Goal: Find specific page/section: Find specific page/section

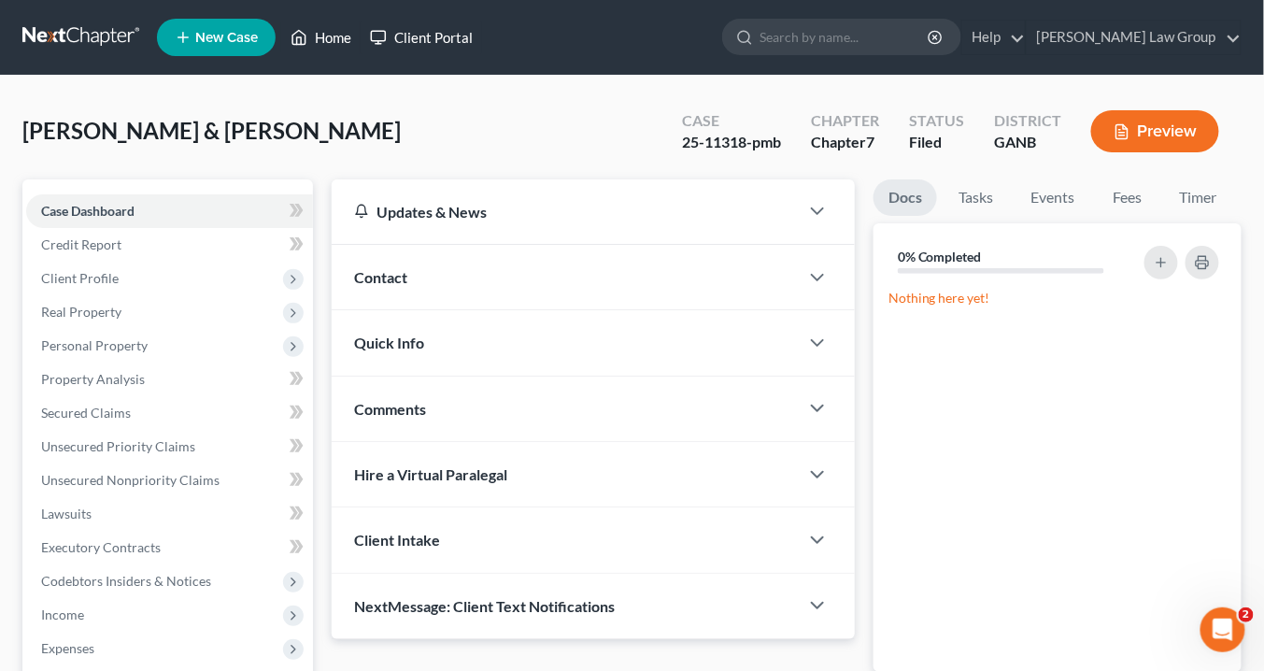
drag, startPoint x: 340, startPoint y: 38, endPoint x: 364, endPoint y: 28, distance: 26.4
click at [341, 37] on link "Home" at bounding box center [320, 38] width 79 height 34
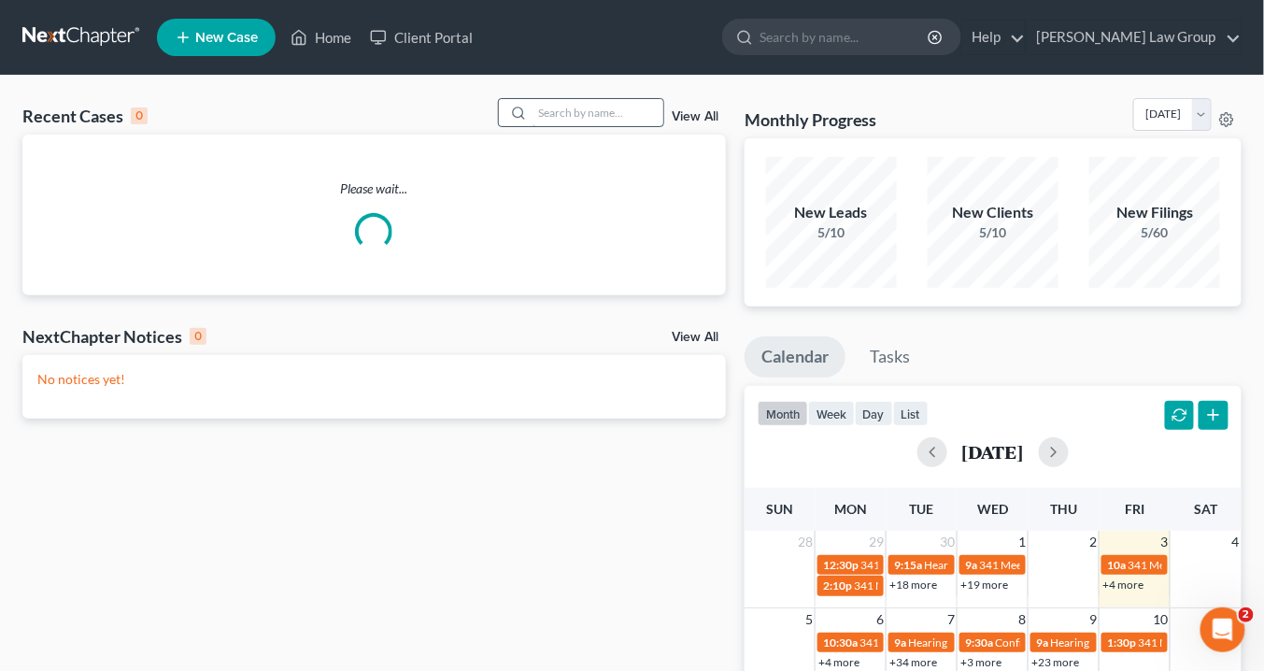
click at [598, 113] on input "search" at bounding box center [598, 112] width 131 height 27
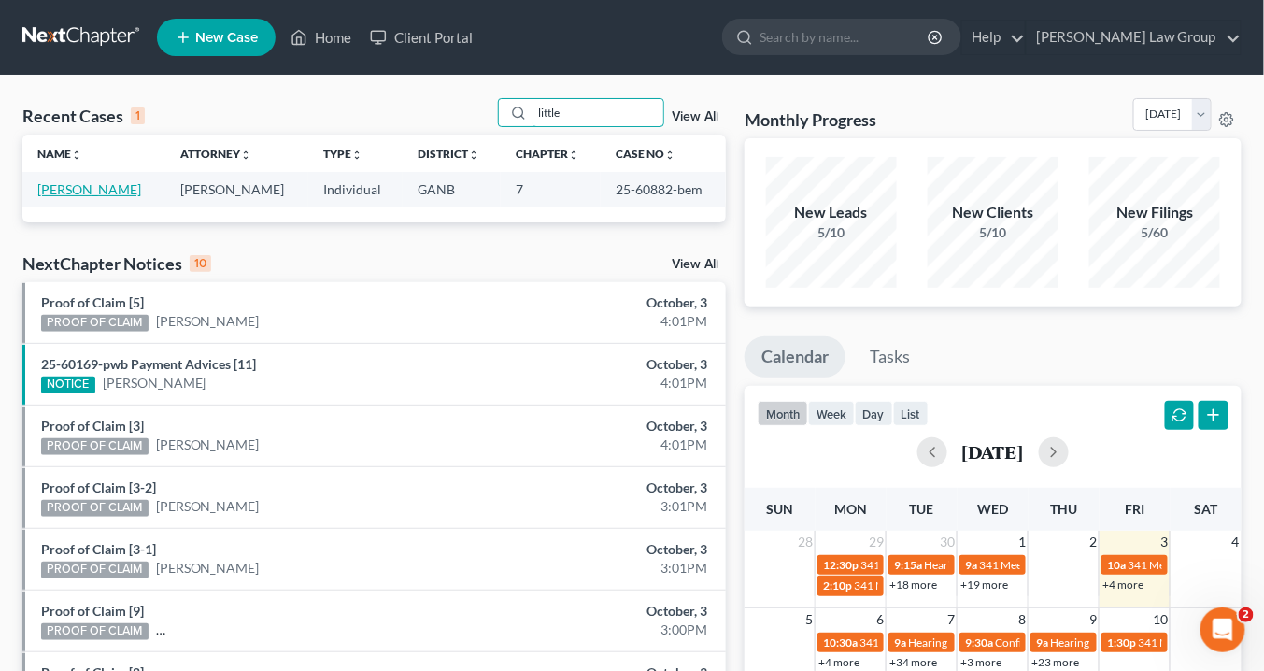
type input "little"
click at [74, 189] on link "[PERSON_NAME]" at bounding box center [89, 189] width 104 height 16
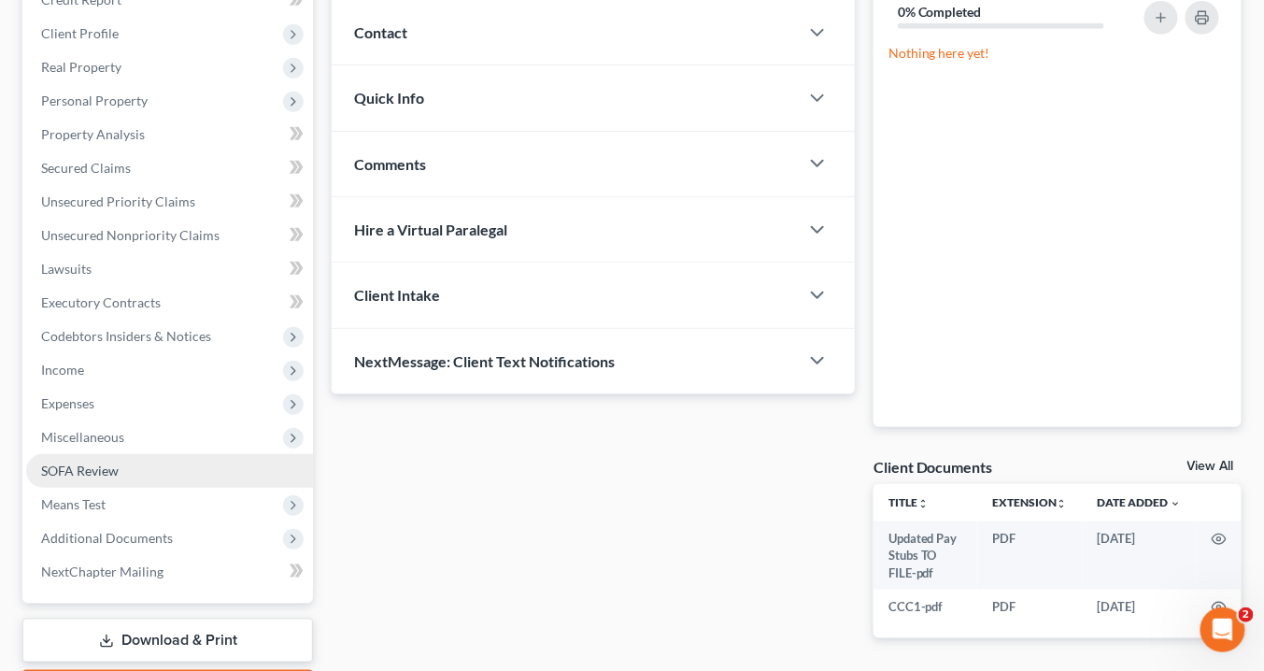
scroll to position [353, 0]
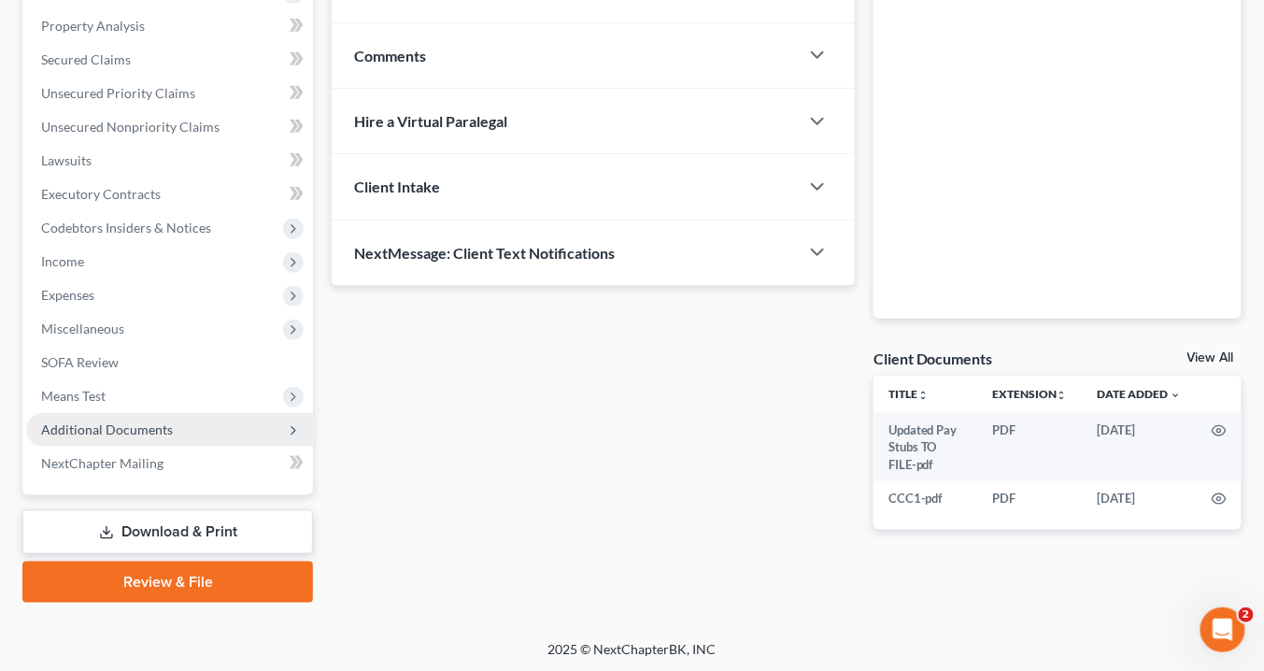
click at [112, 423] on span "Additional Documents" at bounding box center [107, 429] width 132 height 16
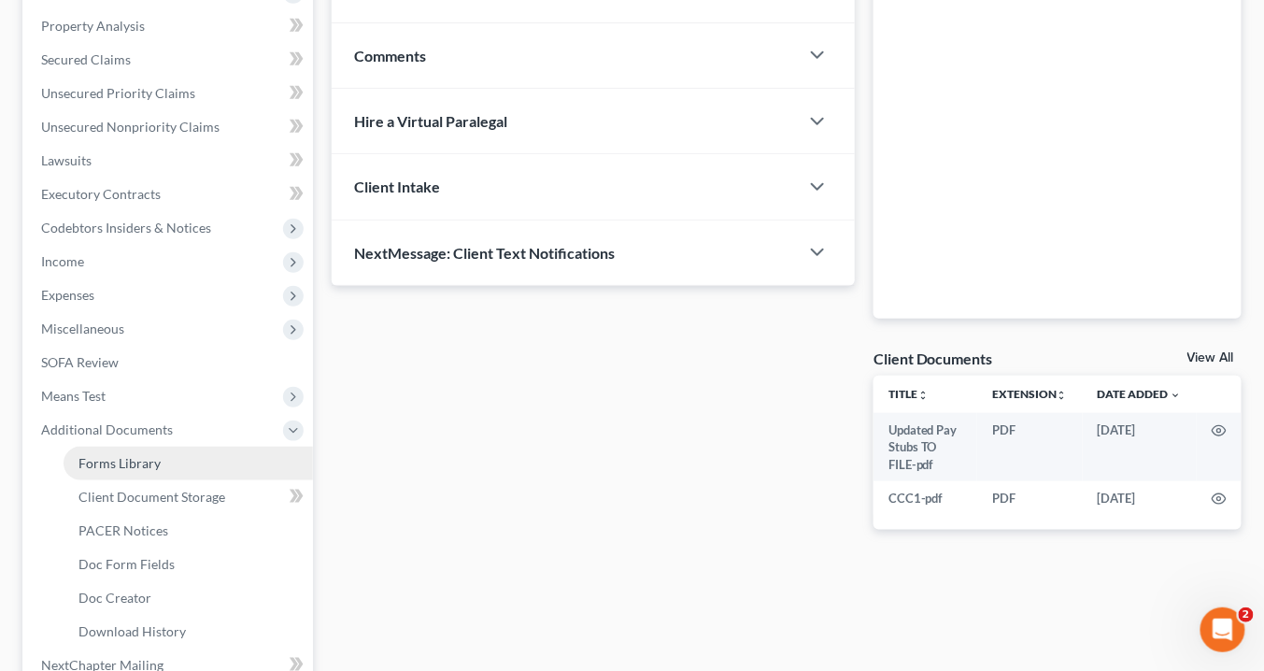
scroll to position [555, 0]
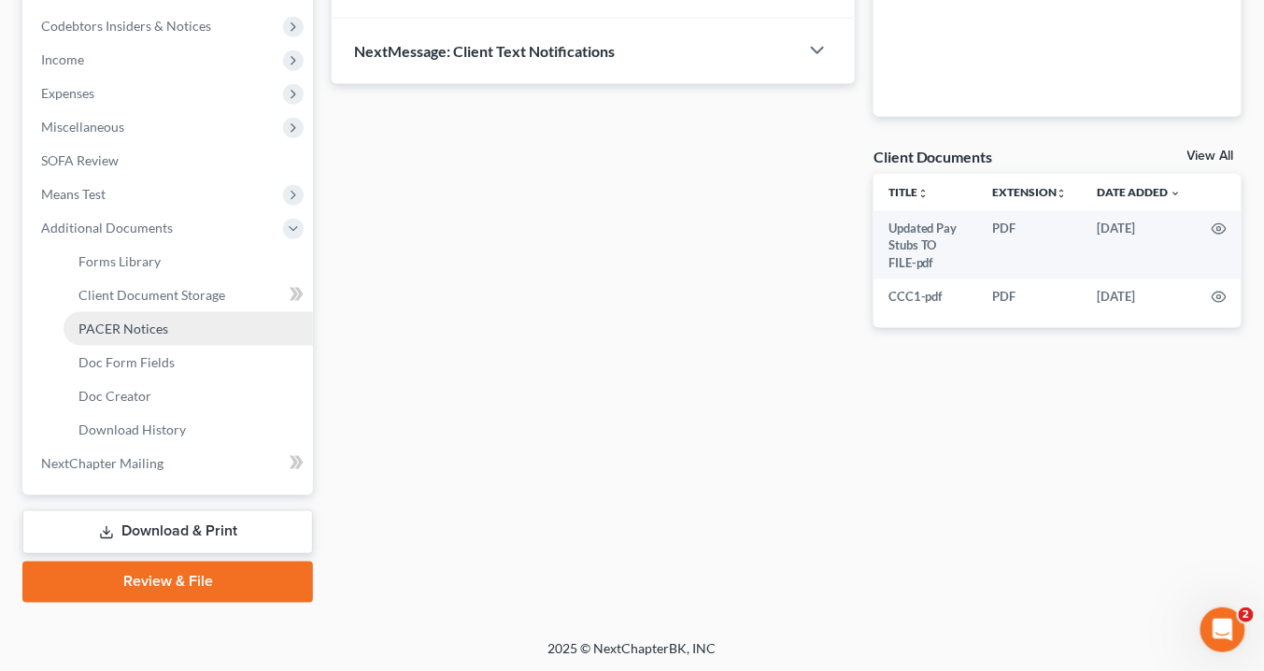
click at [107, 320] on span "PACER Notices" at bounding box center [123, 328] width 90 height 16
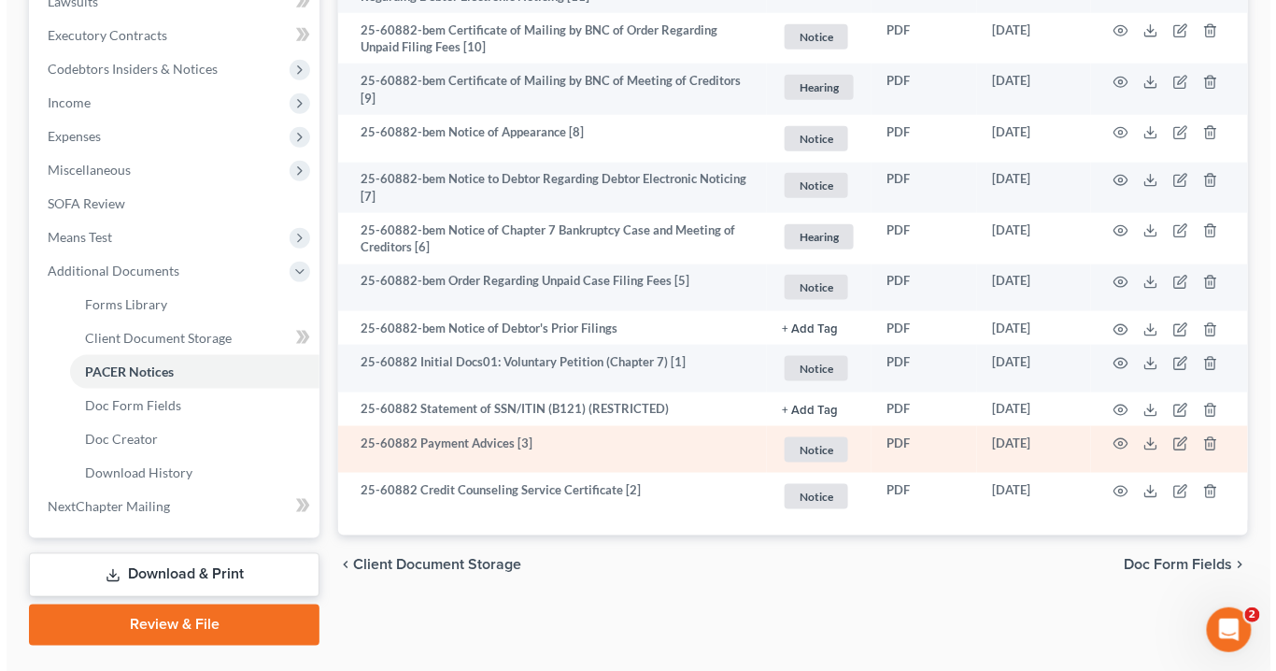
scroll to position [555, 0]
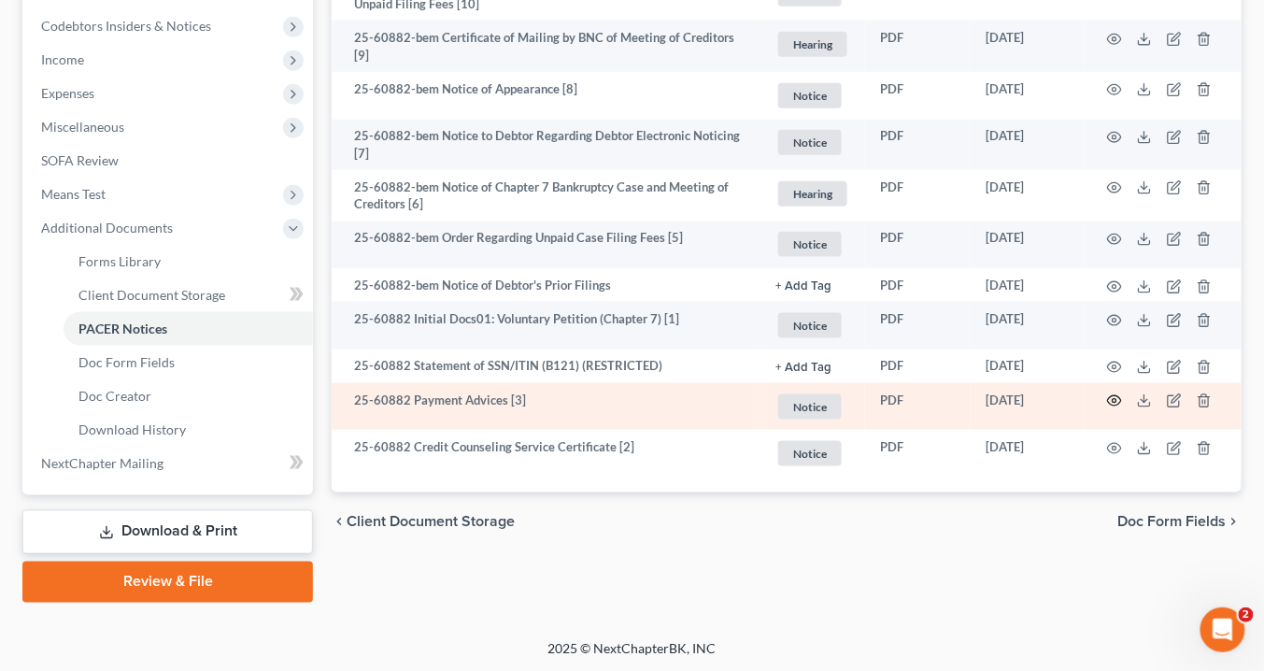
click at [1118, 394] on icon "button" at bounding box center [1114, 400] width 15 height 15
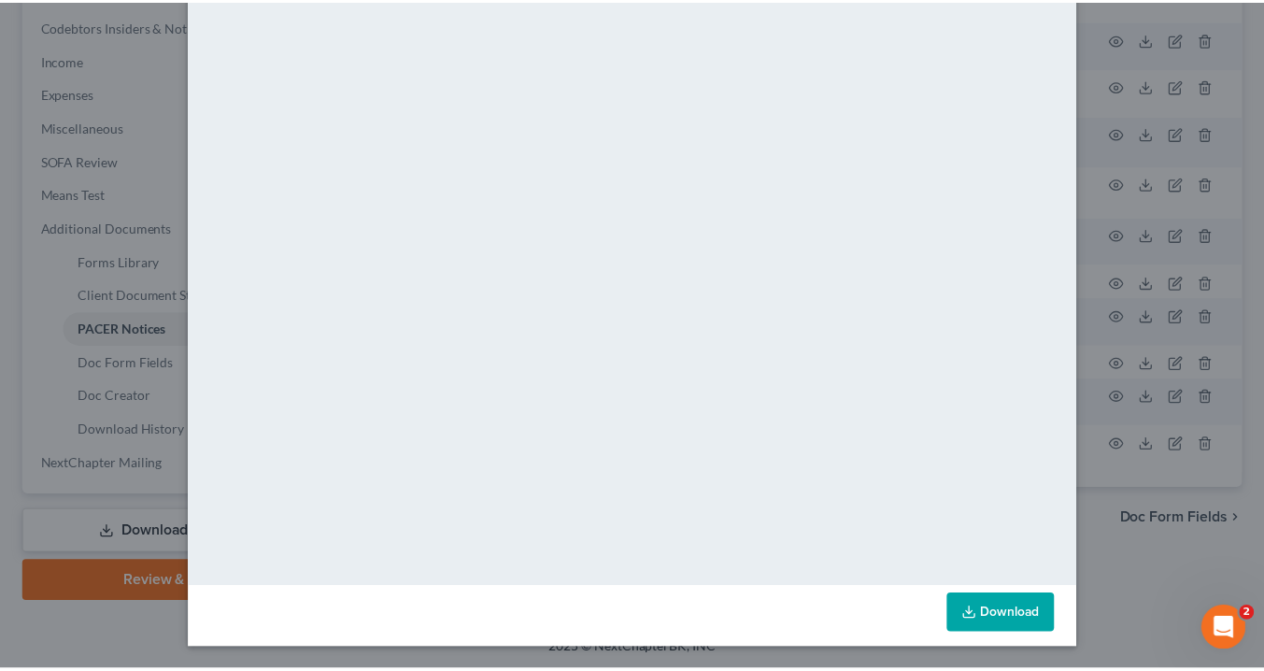
scroll to position [0, 0]
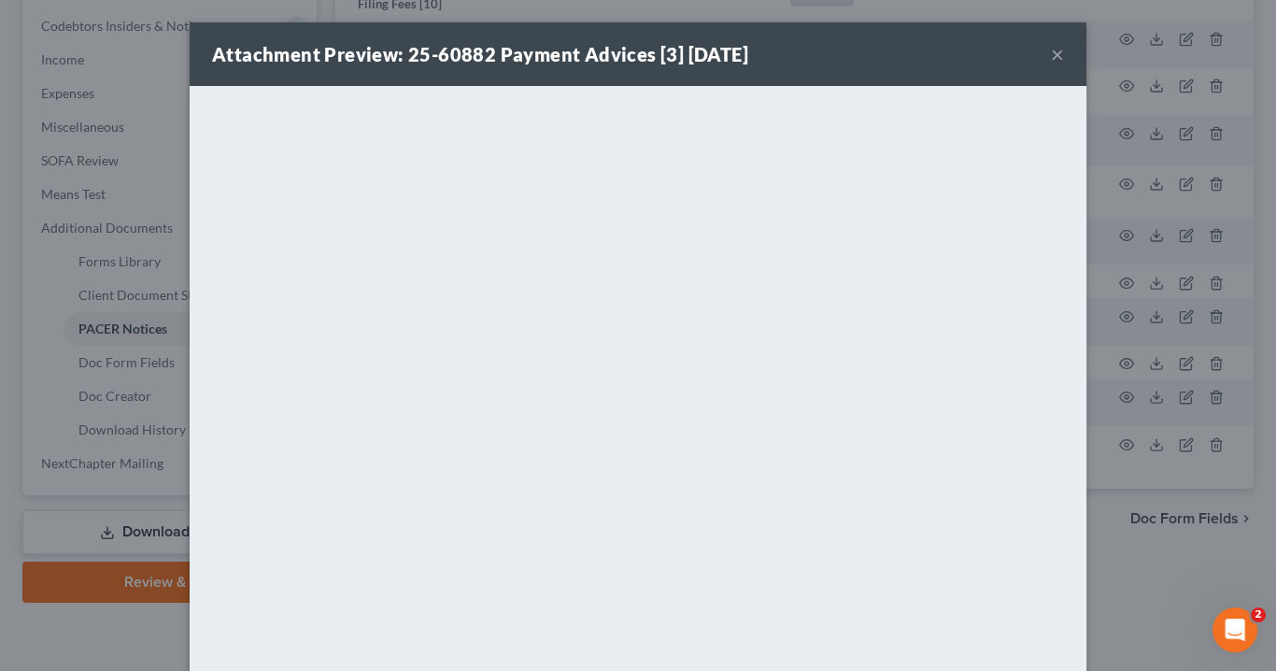
click at [1051, 54] on button "×" at bounding box center [1057, 54] width 13 height 22
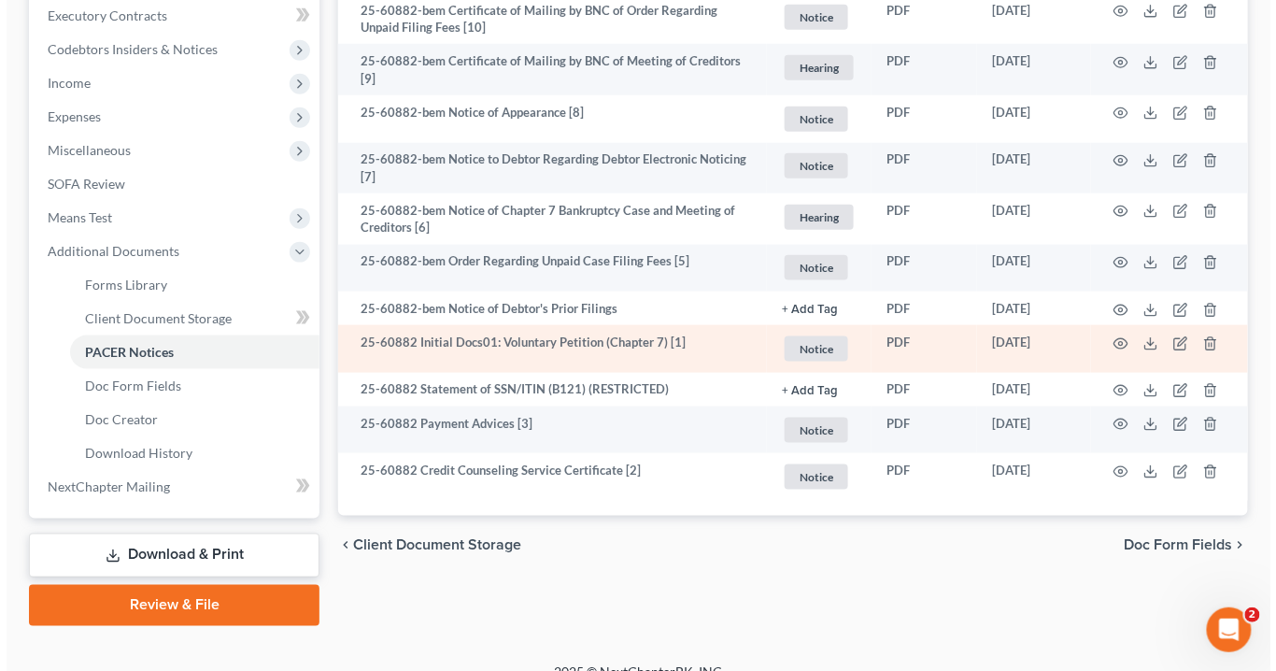
scroll to position [555, 0]
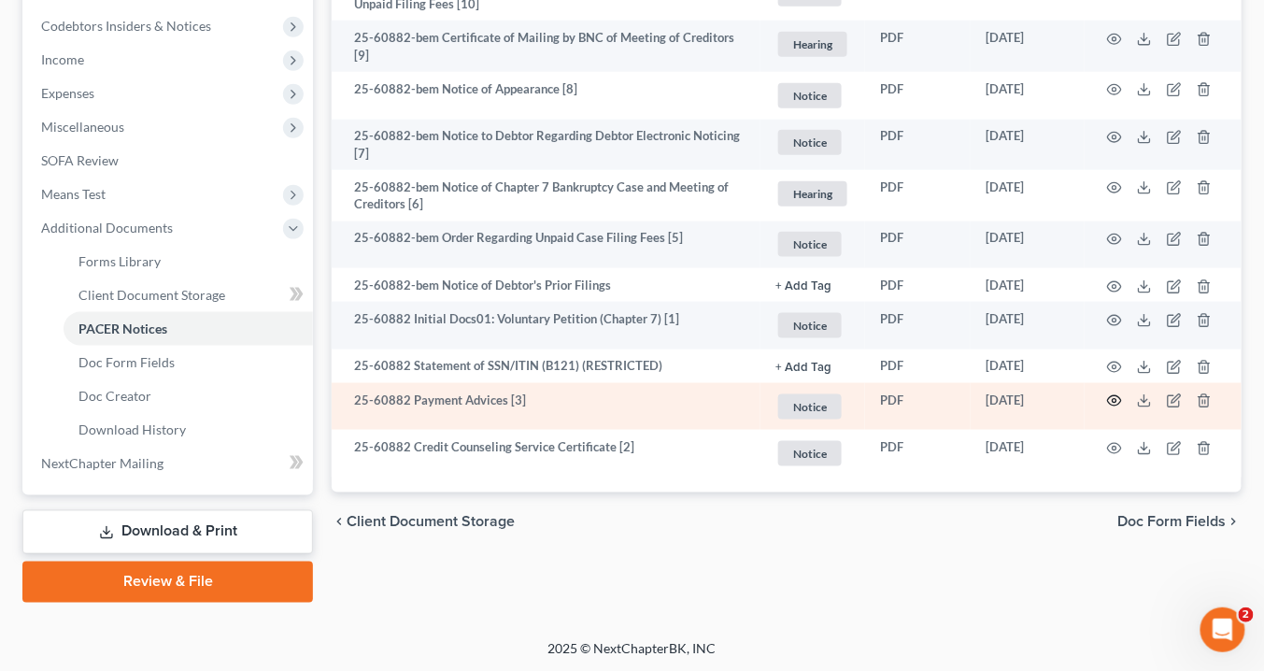
click at [1116, 393] on icon "button" at bounding box center [1114, 400] width 15 height 15
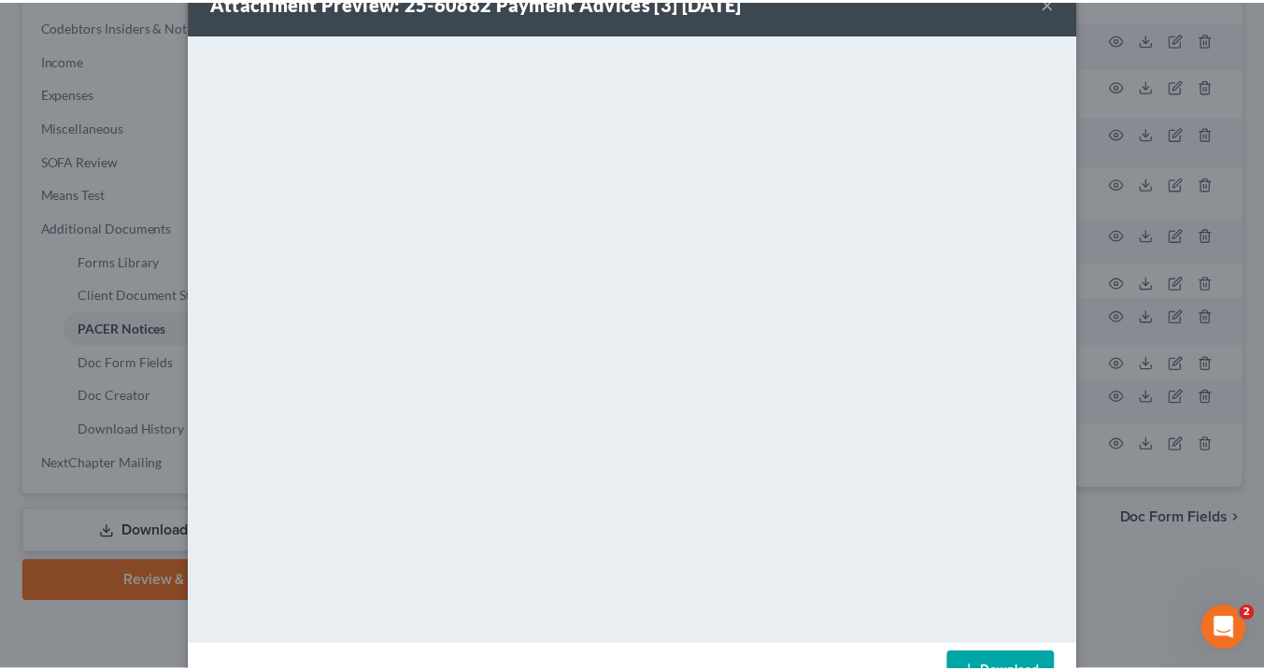
scroll to position [0, 0]
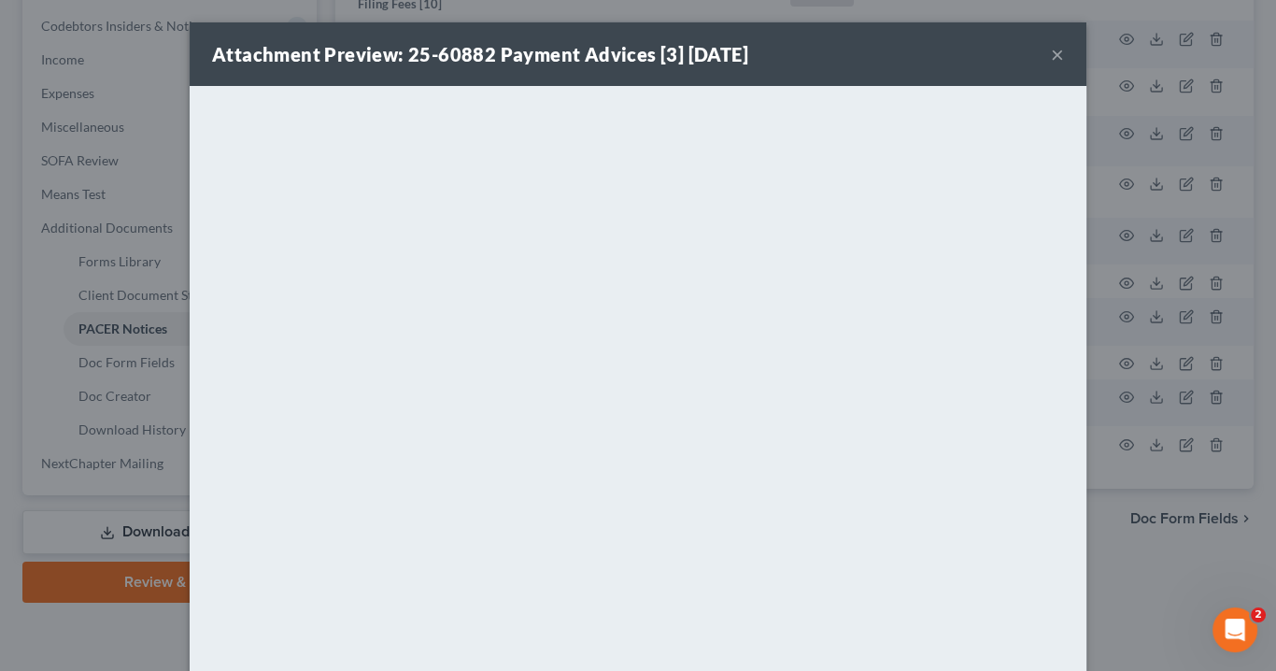
click at [1051, 56] on button "×" at bounding box center [1057, 54] width 13 height 22
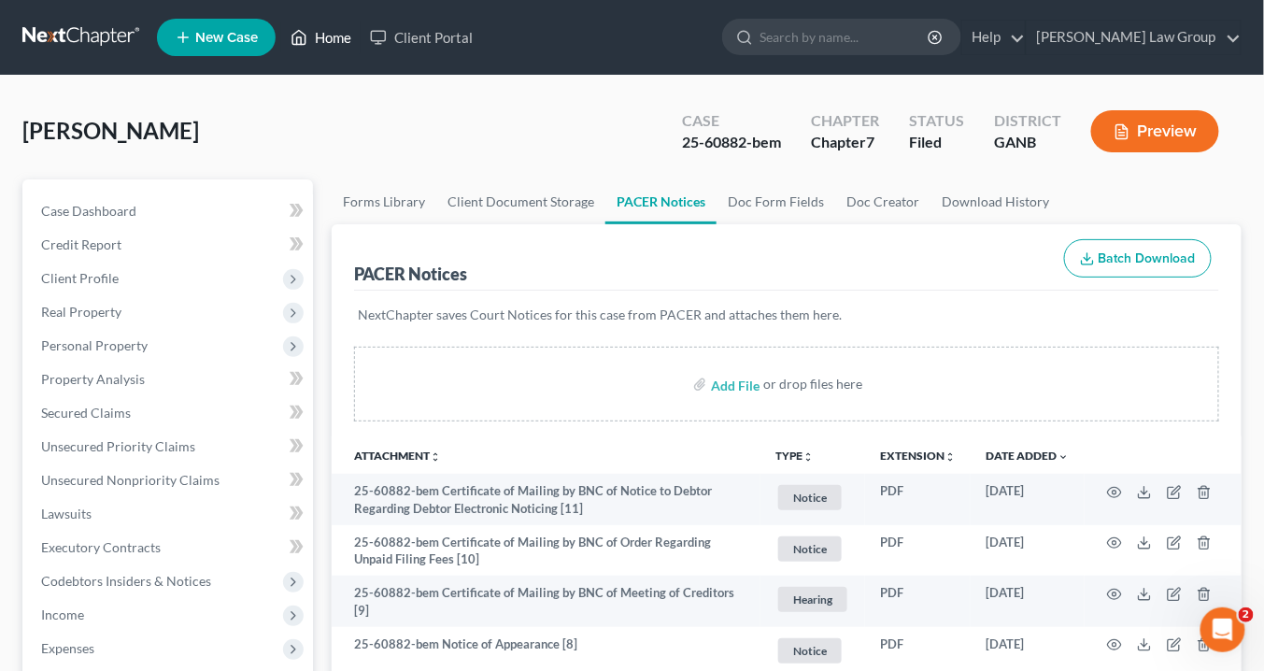
click at [325, 43] on link "Home" at bounding box center [320, 38] width 79 height 34
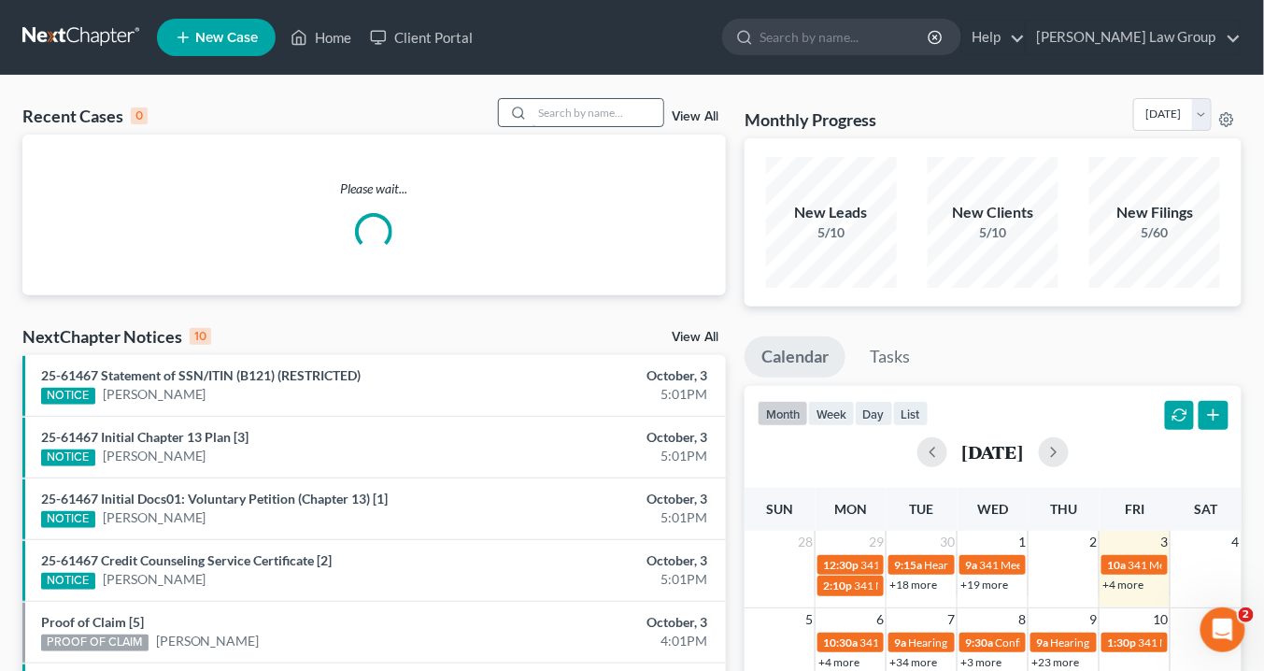
click at [591, 111] on input "search" at bounding box center [598, 112] width 131 height 27
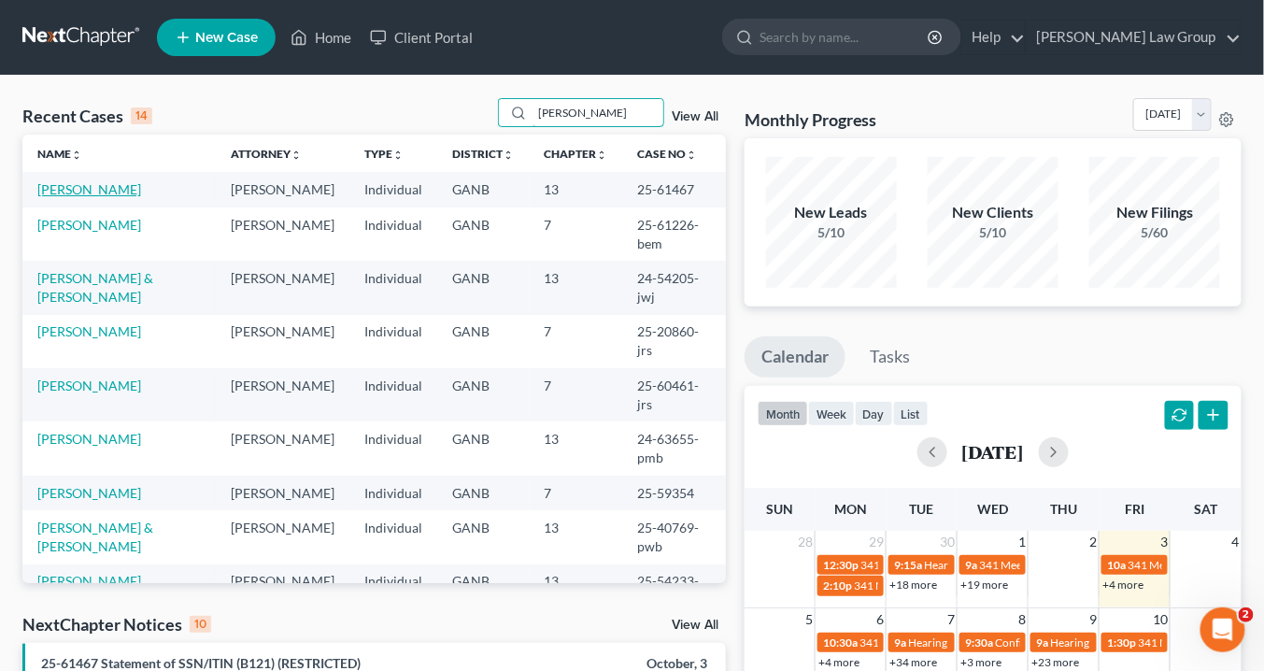
type input "[PERSON_NAME]"
click at [78, 191] on link "[PERSON_NAME]" at bounding box center [89, 189] width 104 height 16
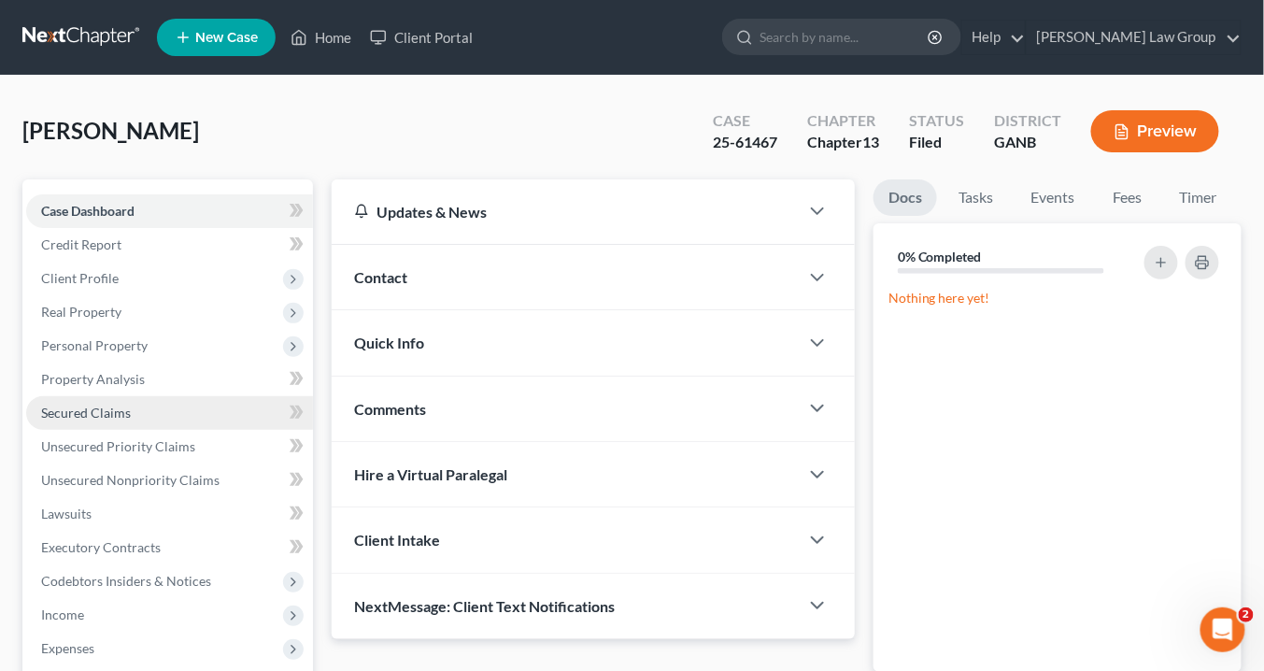
click at [110, 406] on span "Secured Claims" at bounding box center [86, 413] width 90 height 16
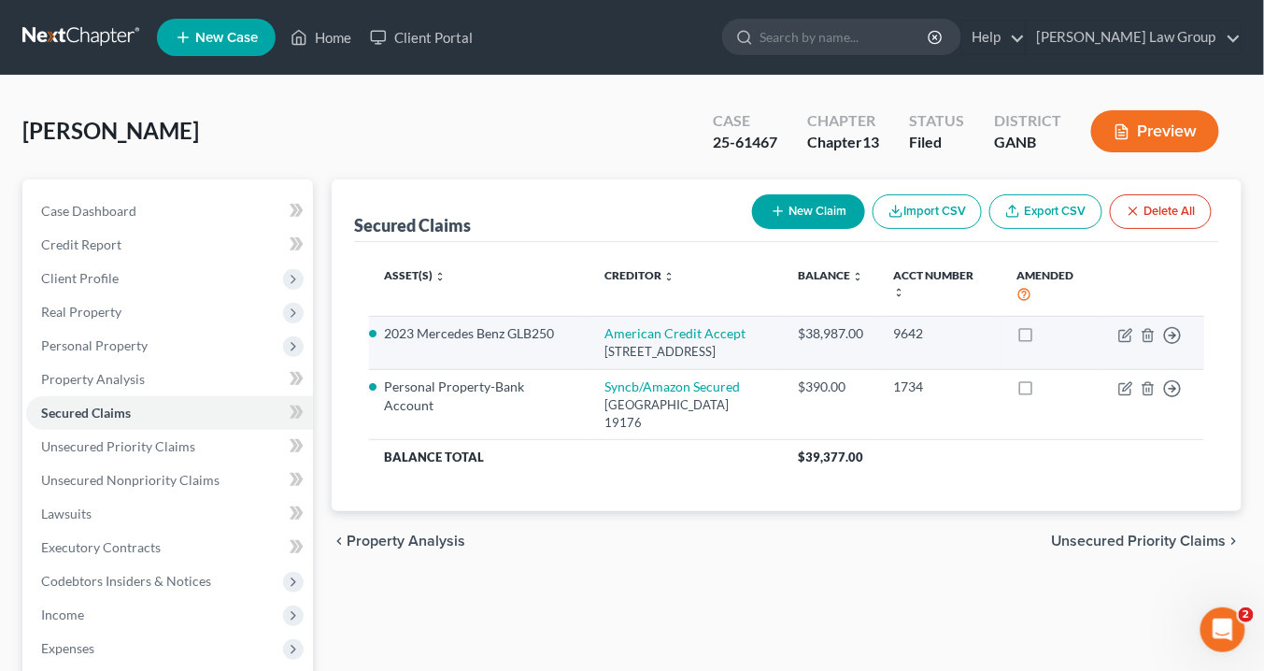
drag, startPoint x: 753, startPoint y: 341, endPoint x: 383, endPoint y: 333, distance: 370.1
click at [375, 336] on tr "2023 Mercedes Benz GLB250 American Credit Accept [STREET_ADDRESS] $38,987.00 96…" at bounding box center [786, 342] width 835 height 53
click at [698, 361] on div "[STREET_ADDRESS]" at bounding box center [687, 352] width 164 height 18
drag, startPoint x: 505, startPoint y: 334, endPoint x: 384, endPoint y: 330, distance: 120.6
click at [382, 331] on td "2023 Mercedes Benz GLB250" at bounding box center [479, 342] width 221 height 53
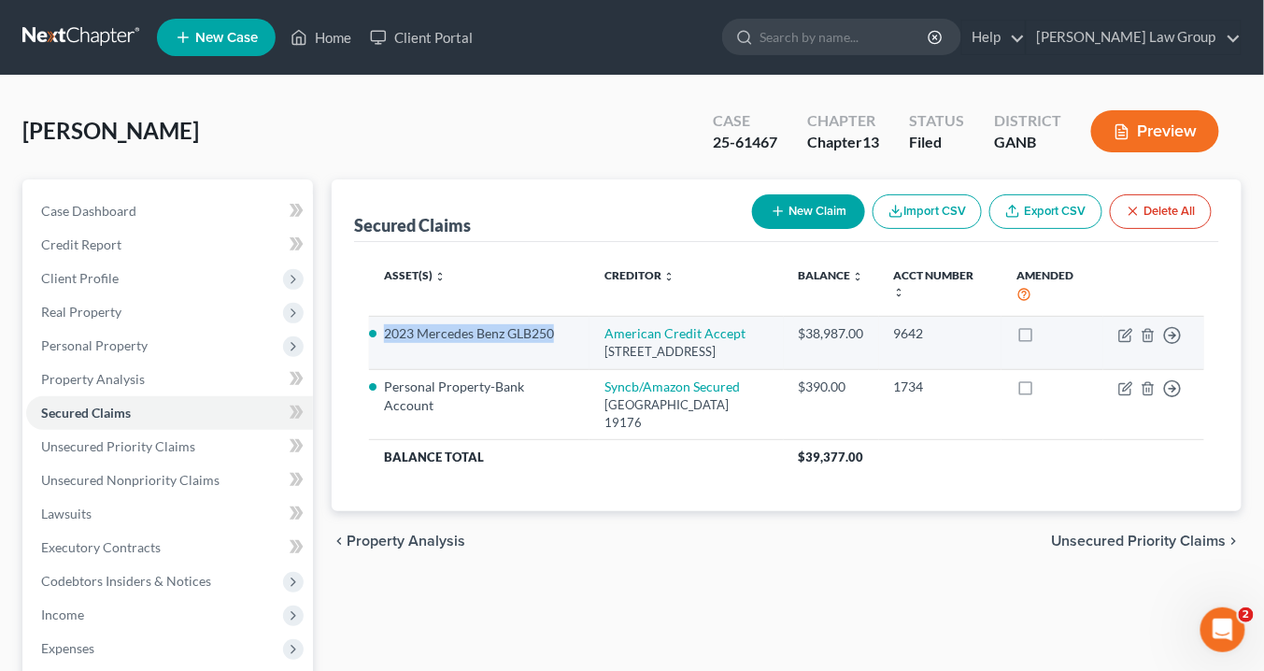
copy li "2023 Mercedes Benz GLB250"
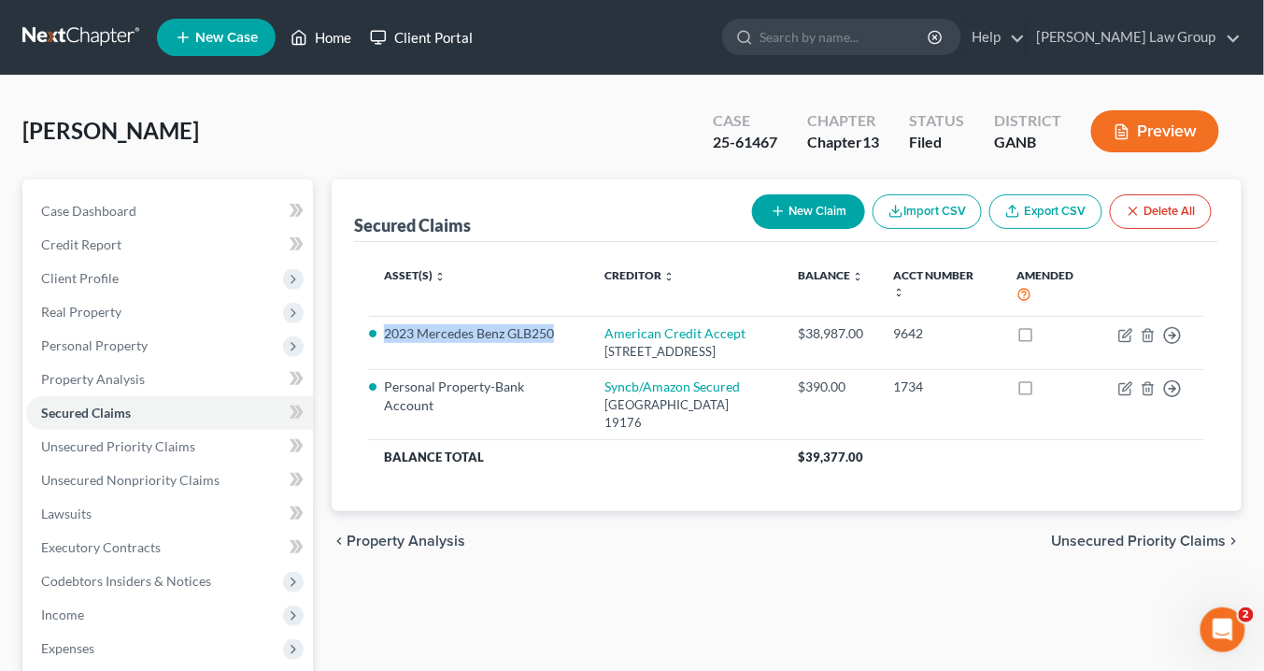
drag, startPoint x: 333, startPoint y: 36, endPoint x: 370, endPoint y: 45, distance: 38.3
click at [333, 36] on link "Home" at bounding box center [320, 38] width 79 height 34
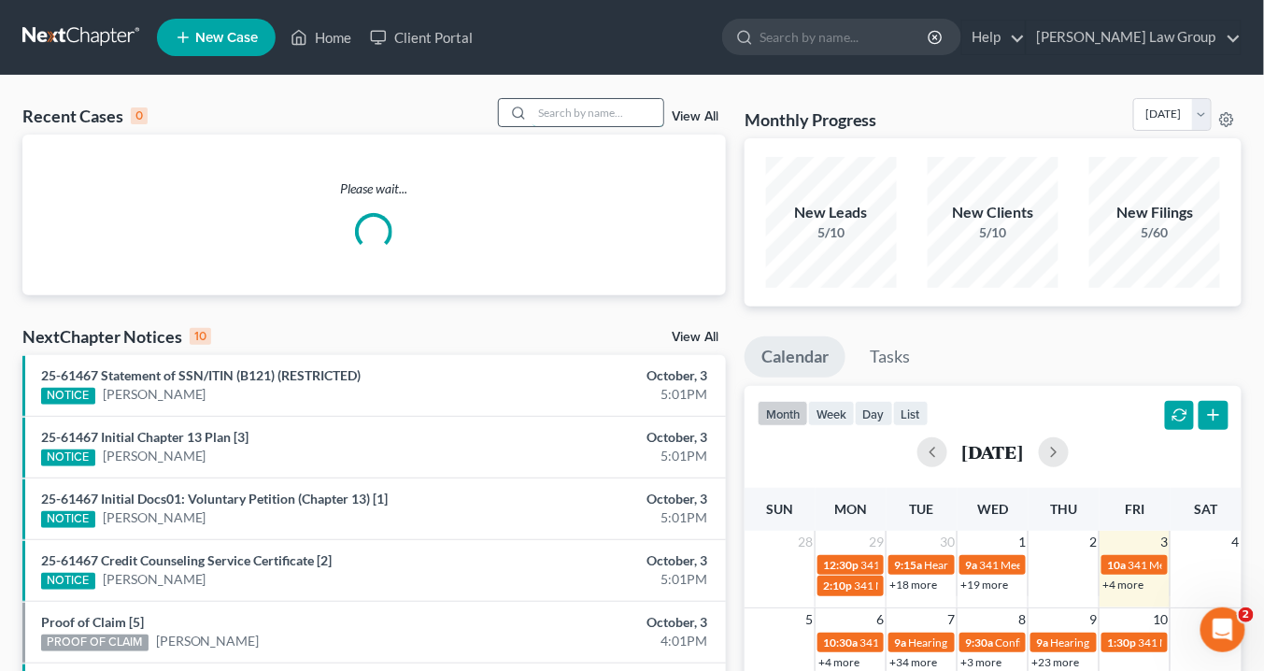
click at [609, 117] on input "search" at bounding box center [598, 112] width 131 height 27
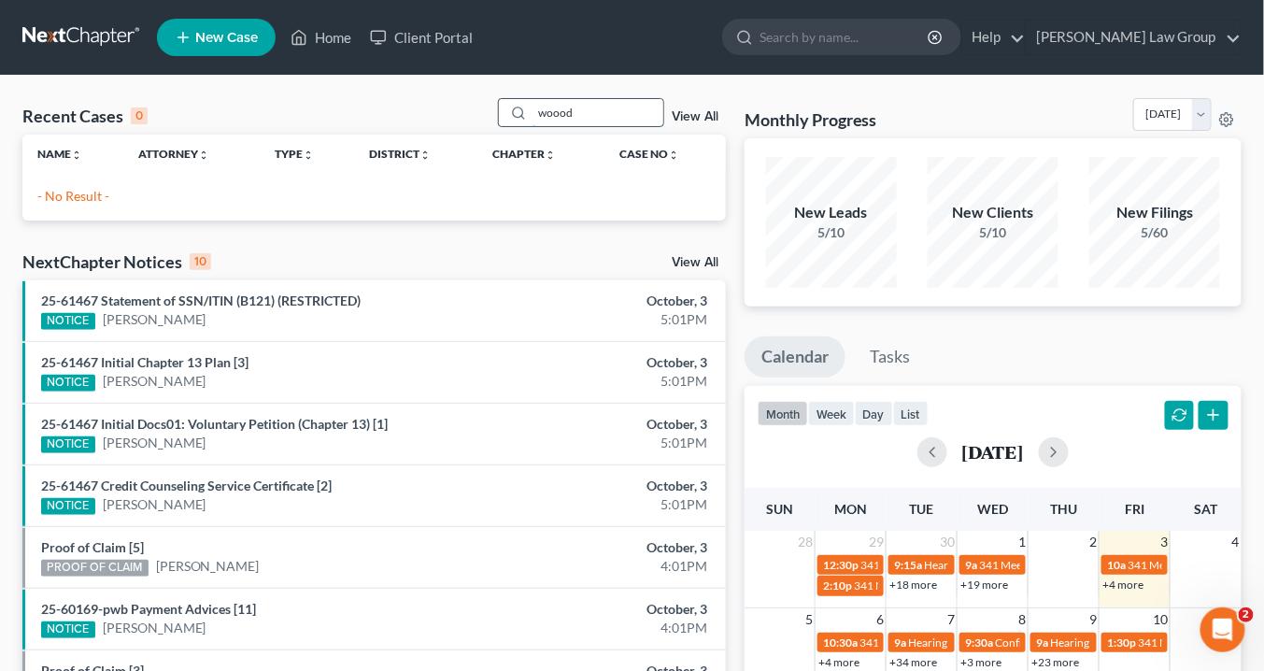
click at [566, 117] on input "woood" at bounding box center [598, 112] width 131 height 27
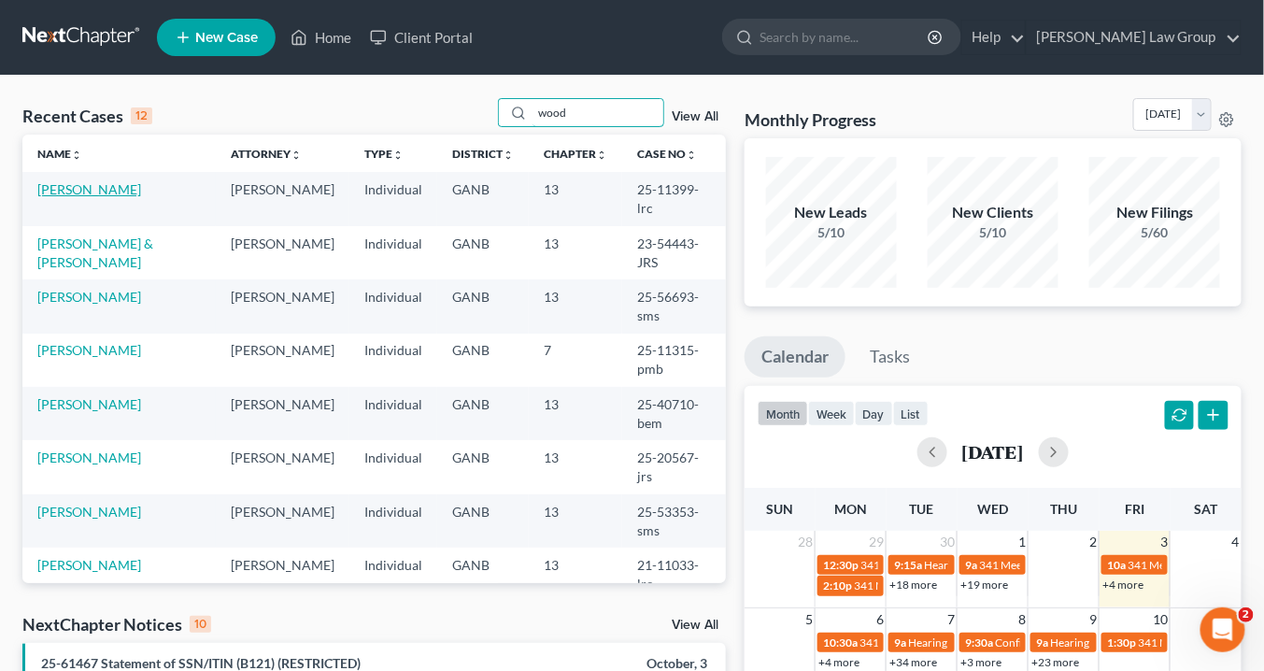
type input "wood"
click at [96, 183] on link "[PERSON_NAME]" at bounding box center [89, 189] width 104 height 16
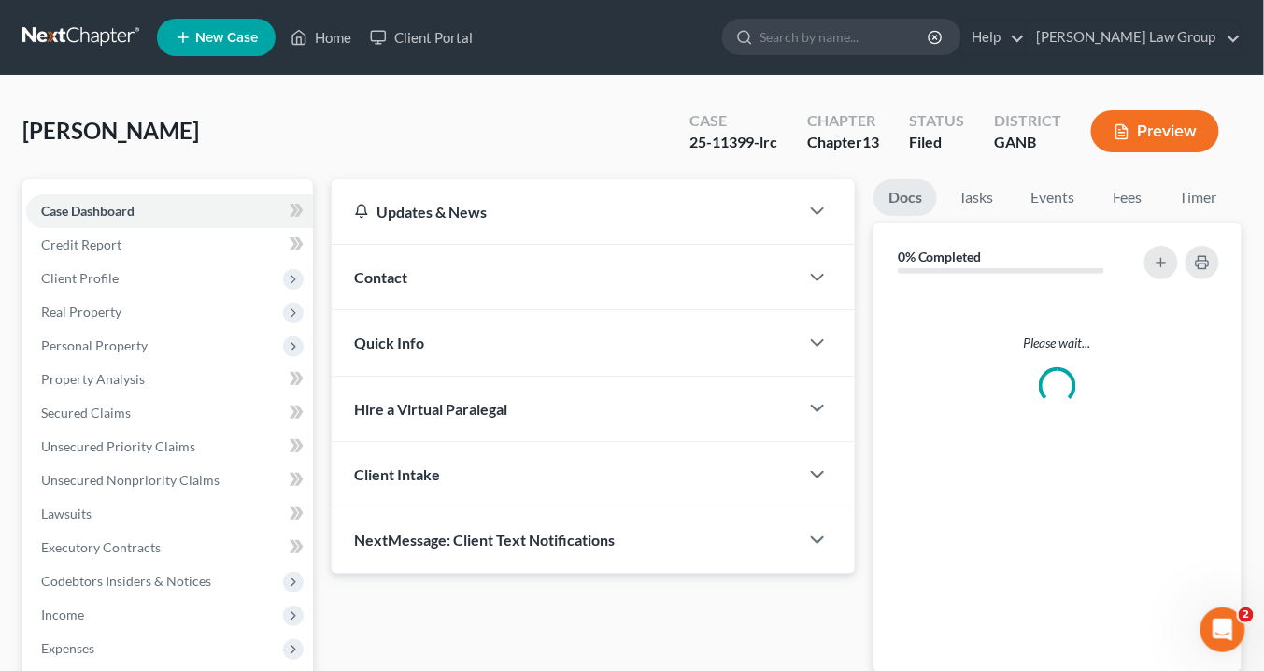
click at [107, 180] on div "Case Dashboard Payments Invoices Payments Payments Credit Report Client Profile…" at bounding box center [167, 530] width 291 height 703
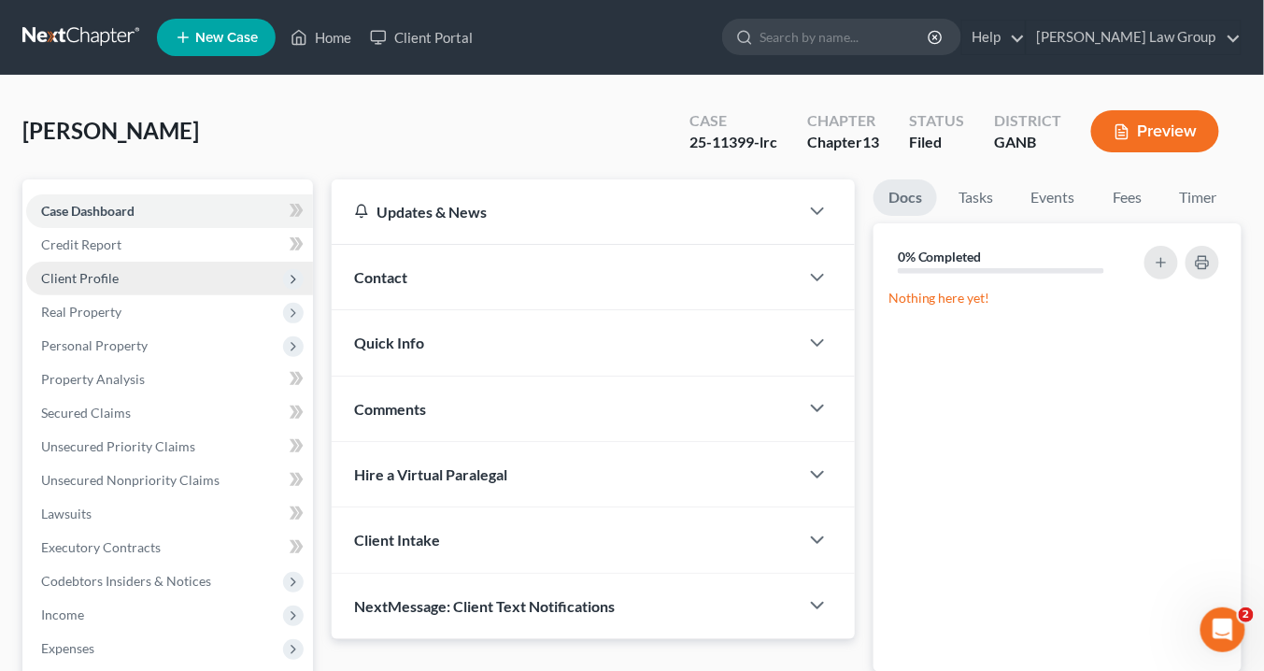
click at [90, 270] on span "Client Profile" at bounding box center [80, 278] width 78 height 16
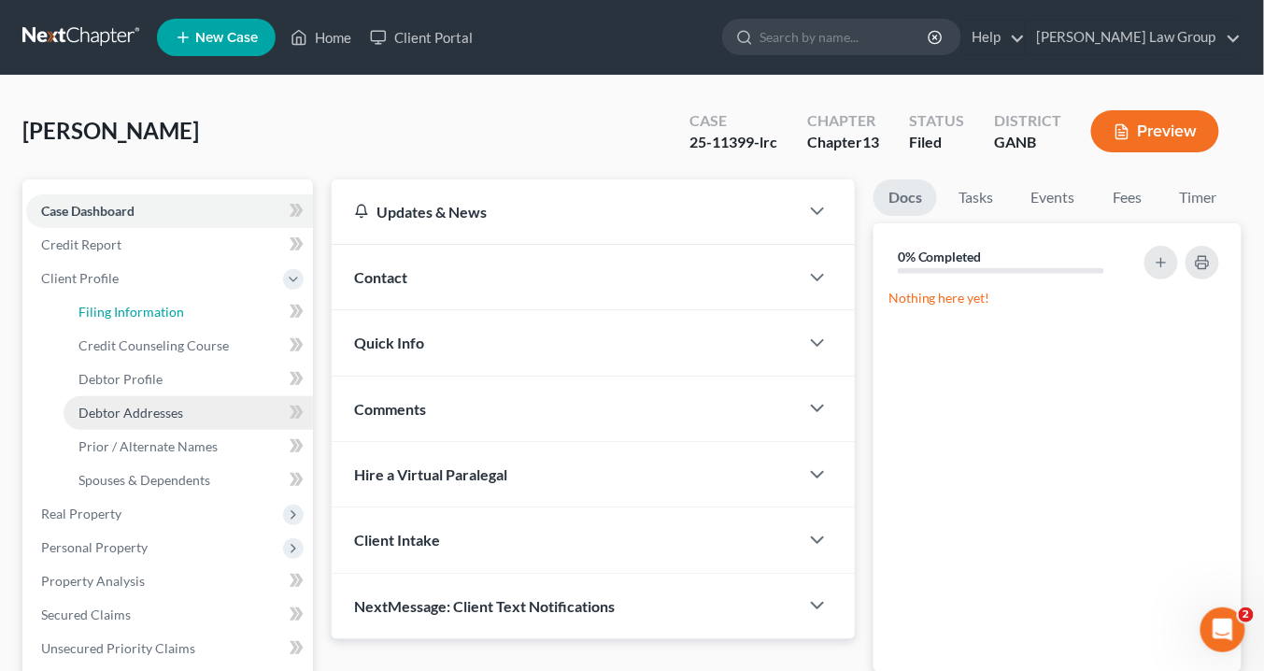
drag, startPoint x: 151, startPoint y: 307, endPoint x: 260, endPoint y: 405, distance: 145.6
click at [151, 307] on span "Filing Information" at bounding box center [131, 312] width 106 height 16
select select "1"
select select "0"
select select "3"
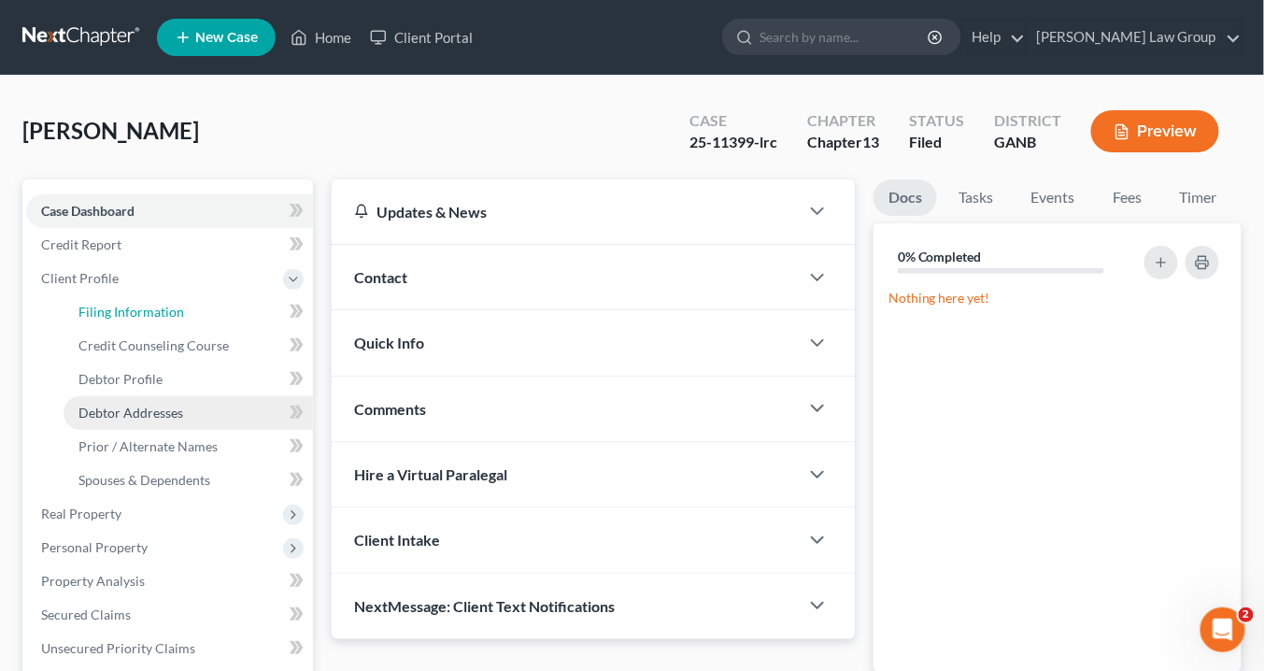
select select "10"
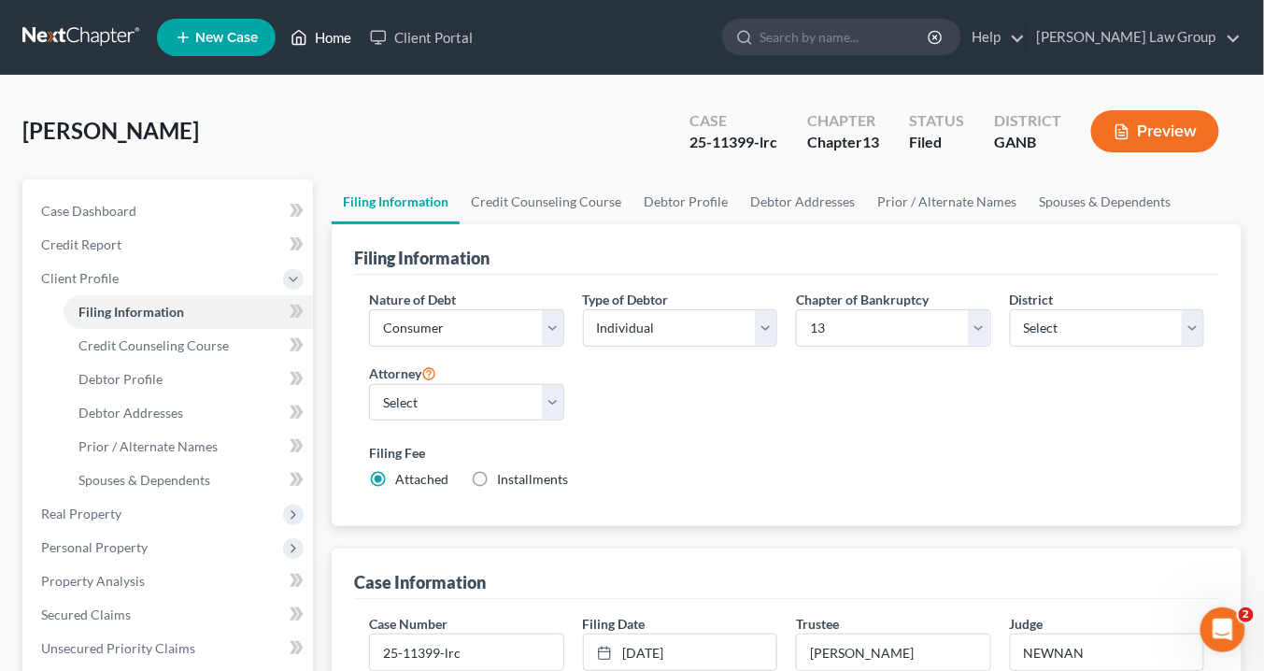
click at [335, 39] on link "Home" at bounding box center [320, 38] width 79 height 34
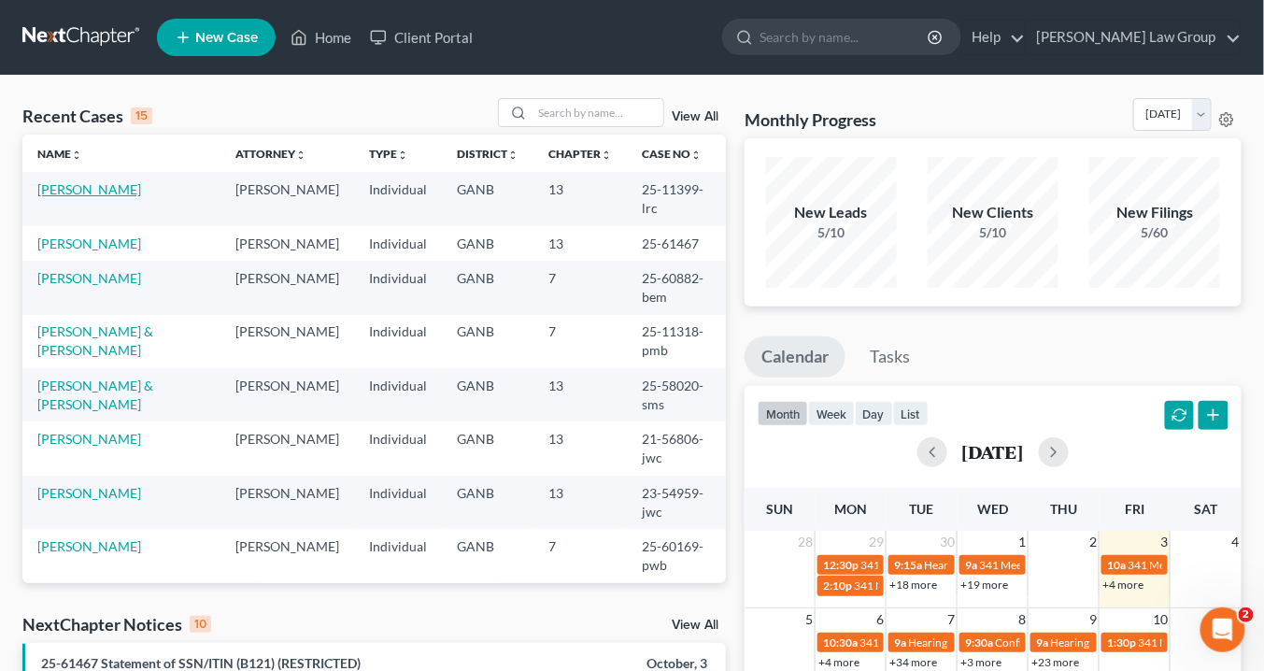
click at [75, 192] on link "[PERSON_NAME]" at bounding box center [89, 189] width 104 height 16
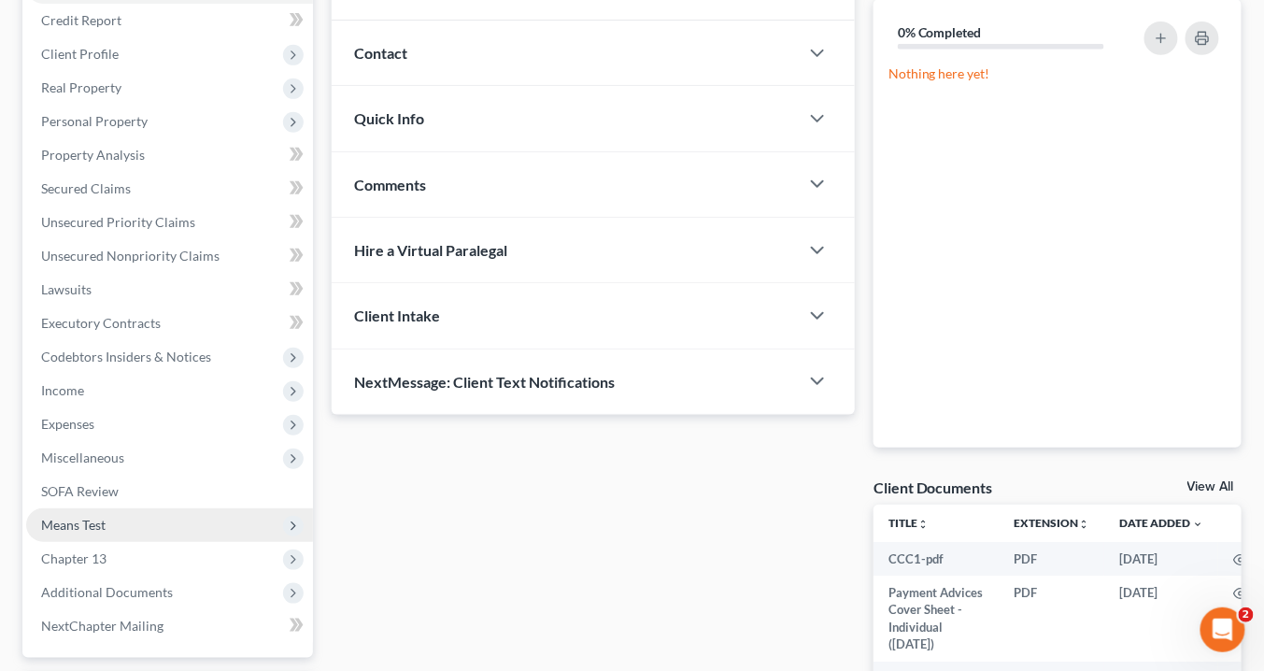
scroll to position [449, 0]
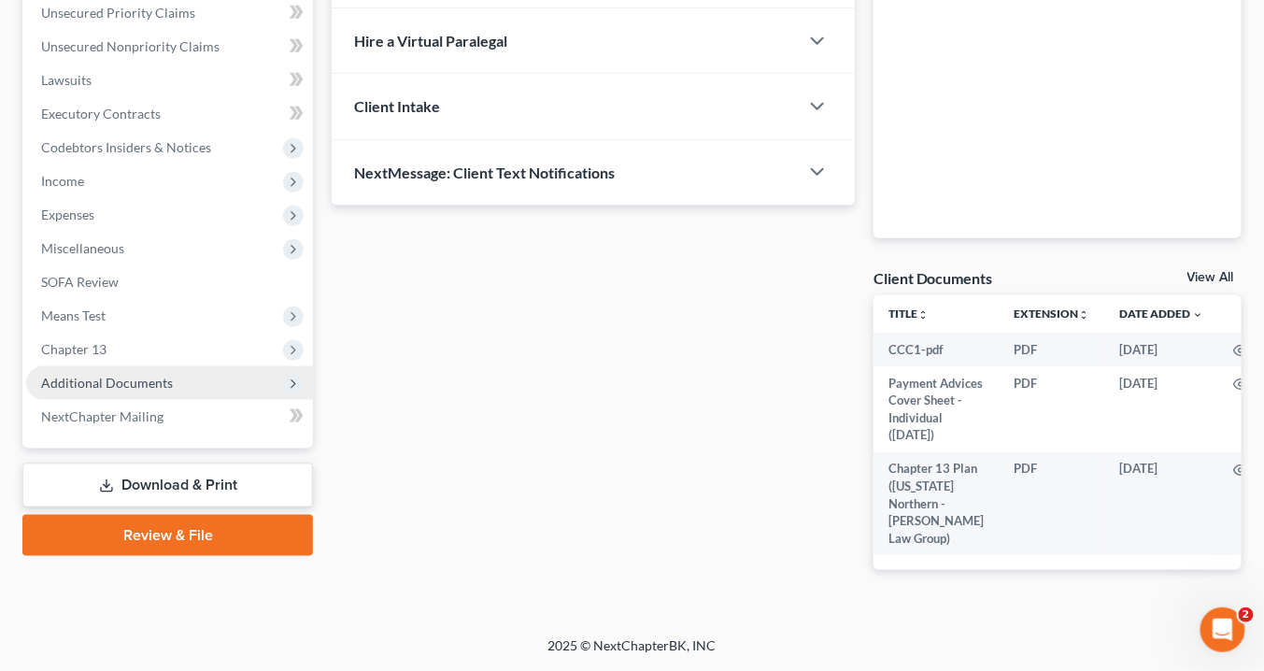
click at [152, 375] on span "Additional Documents" at bounding box center [107, 383] width 132 height 16
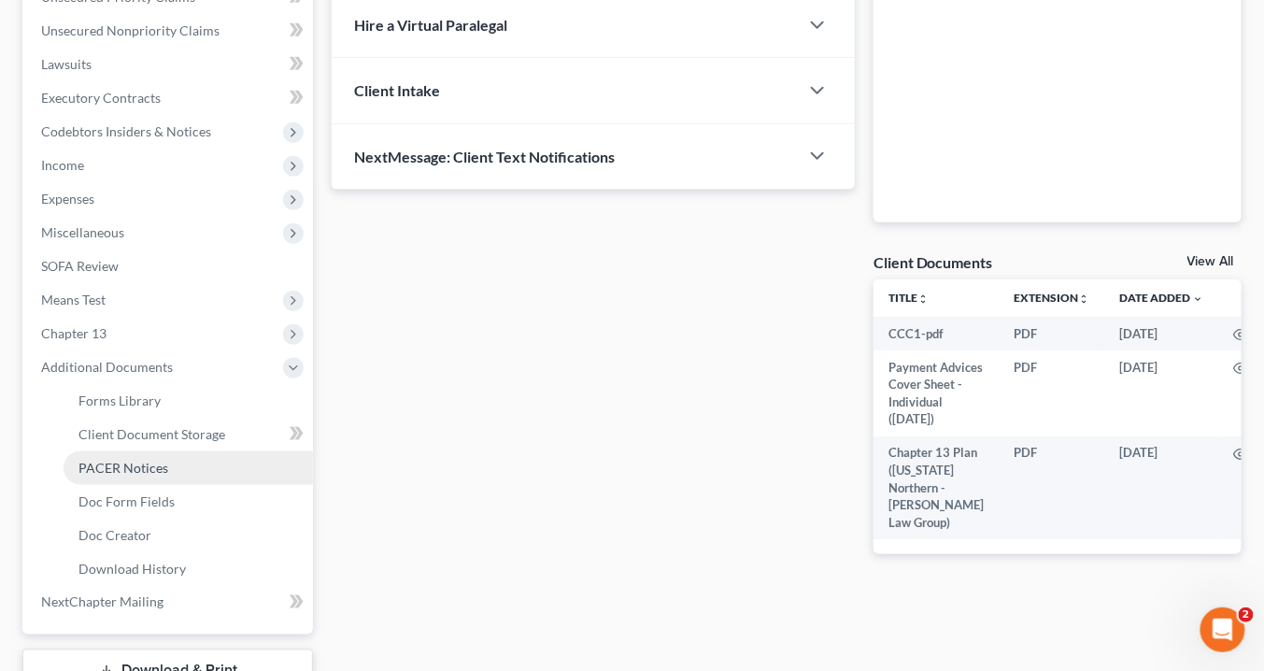
click at [145, 465] on span "PACER Notices" at bounding box center [123, 468] width 90 height 16
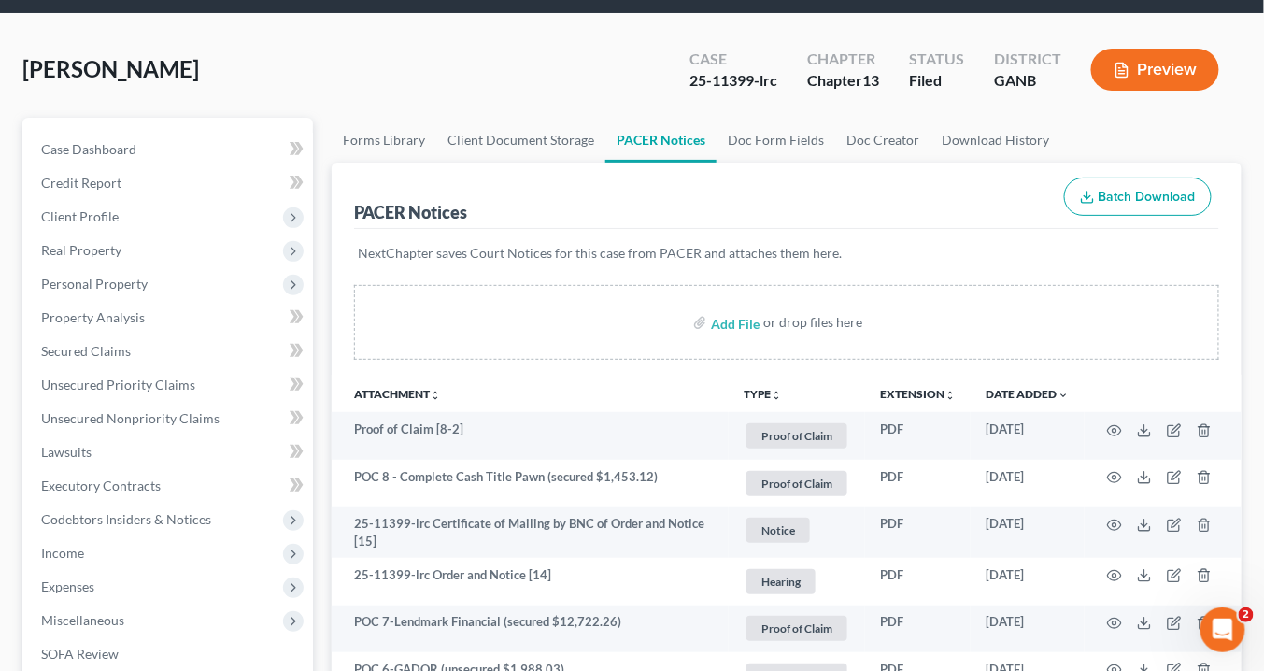
scroll to position [154, 0]
